Goal: Book appointment/travel/reservation

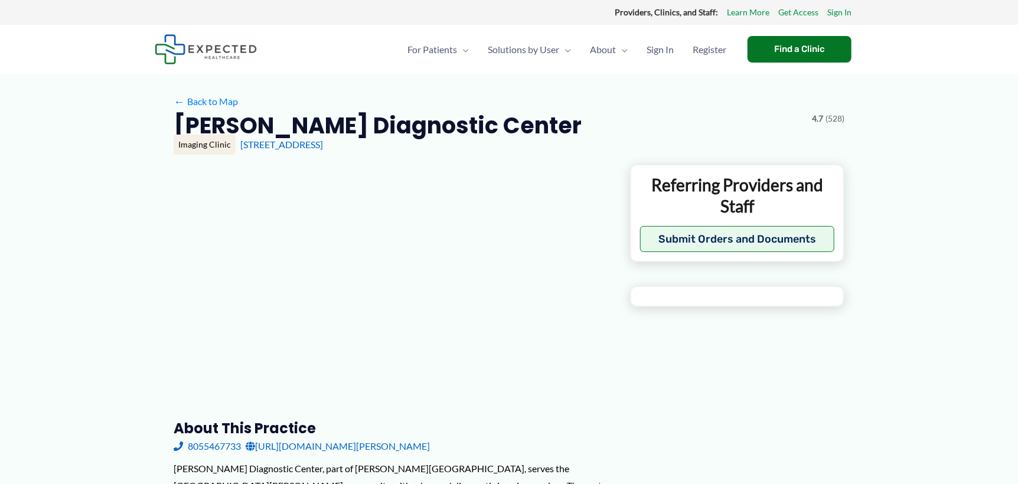
type input "**********"
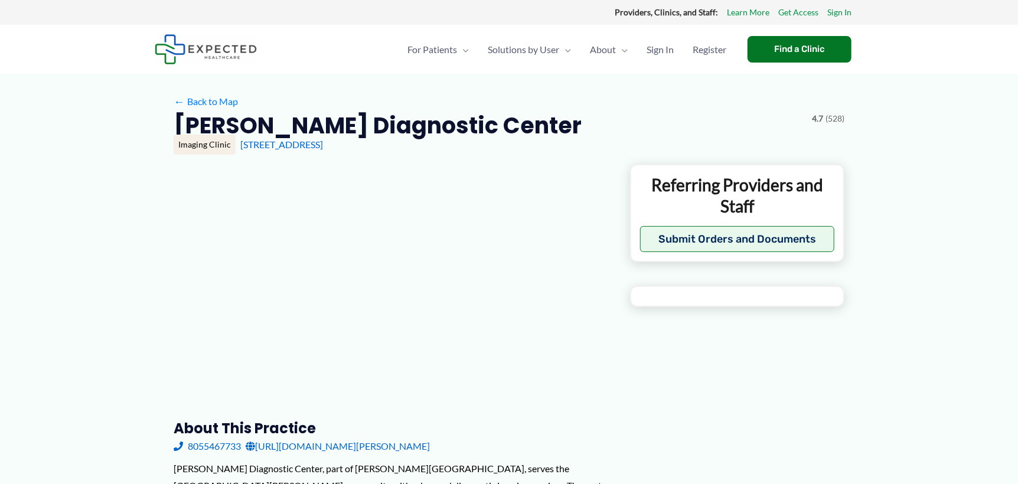
type input "**********"
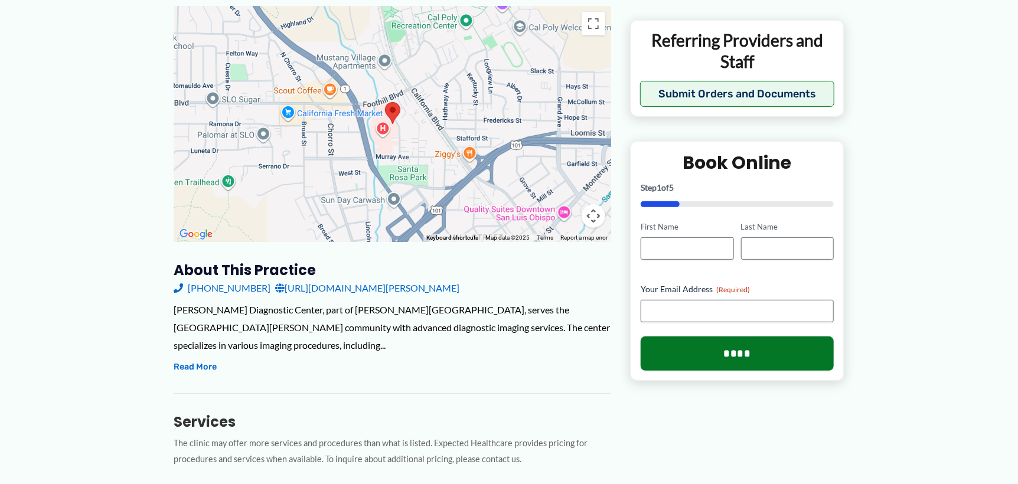
scroll to position [177, 0]
